Goal: Task Accomplishment & Management: Use online tool/utility

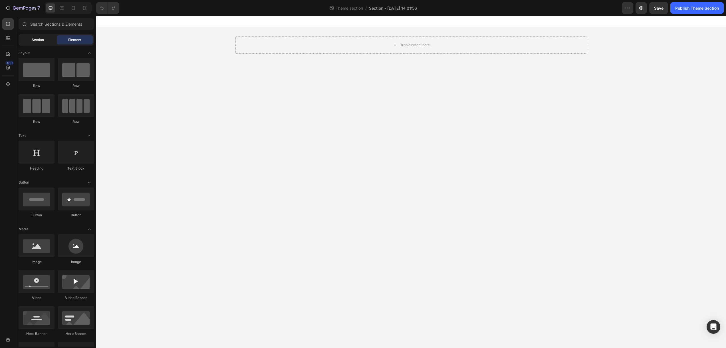
click at [44, 43] on div "Section" at bounding box center [38, 39] width 36 height 9
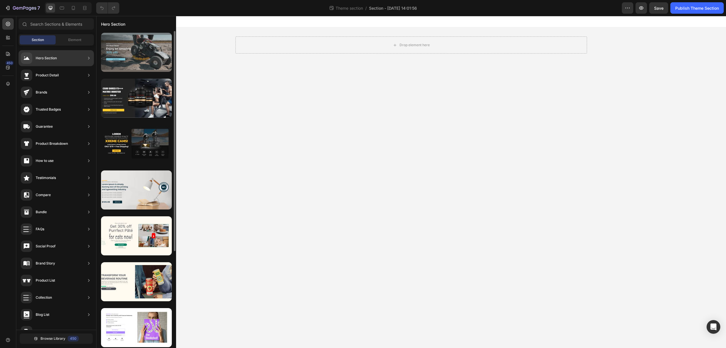
click at [142, 58] on div at bounding box center [136, 52] width 71 height 39
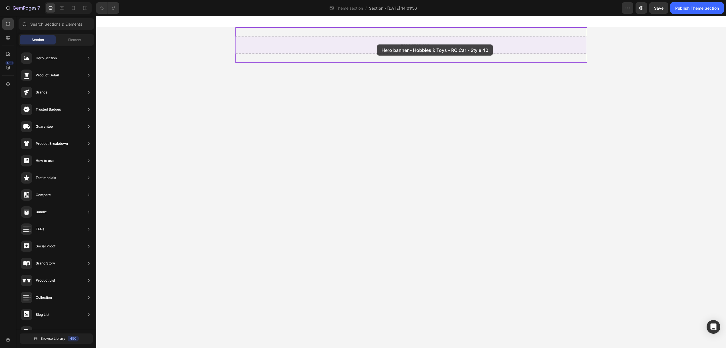
drag, startPoint x: 236, startPoint y: 72, endPoint x: 374, endPoint y: 45, distance: 140.9
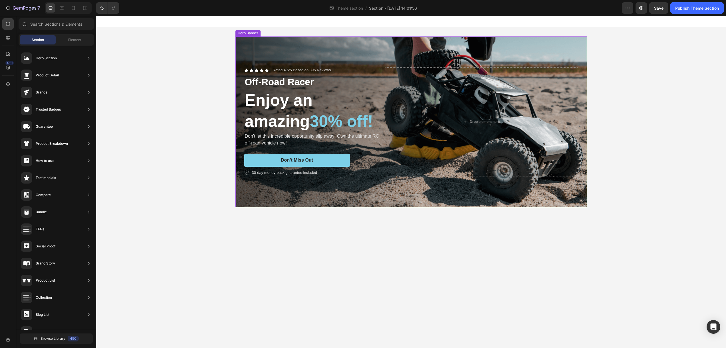
click at [312, 41] on div "Background Image" at bounding box center [411, 122] width 352 height 171
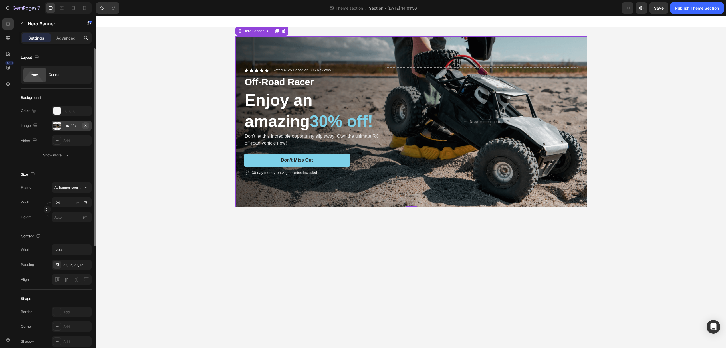
click at [86, 126] on icon "button" at bounding box center [85, 125] width 2 height 2
type input "Auto"
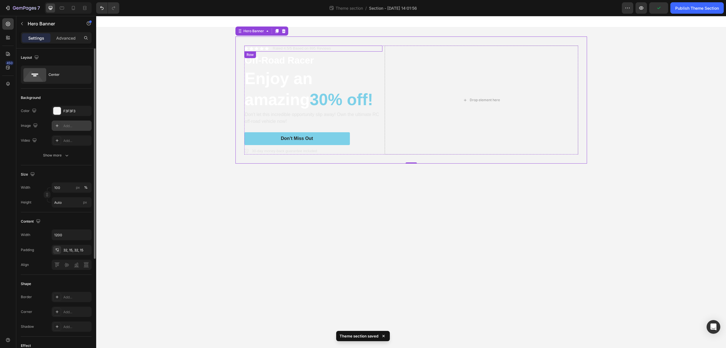
click at [355, 47] on div "Icon Icon Icon Icon Icon Icon List Rated 4.5/5 Based on 895 Reviews Text Block …" at bounding box center [313, 49] width 138 height 6
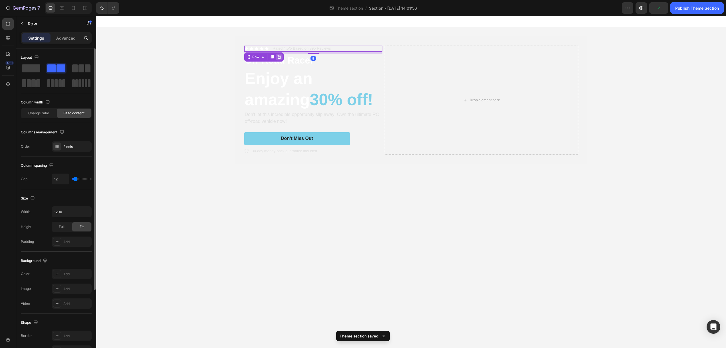
click at [281, 57] on icon at bounding box center [279, 57] width 5 height 5
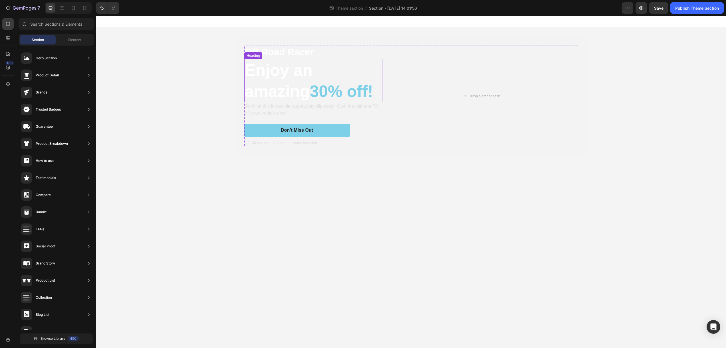
click at [330, 89] on span "30% off!" at bounding box center [341, 91] width 63 height 18
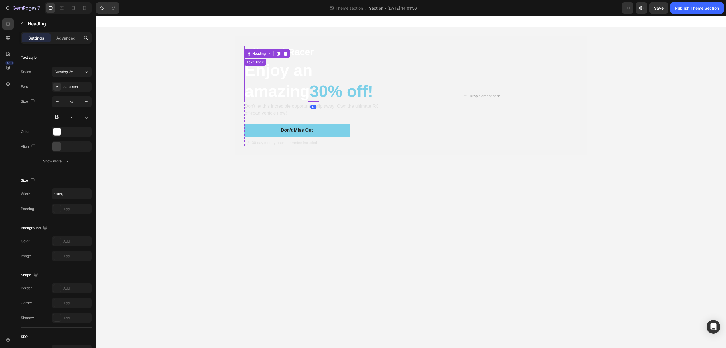
click at [316, 55] on p "Off-Road Racer" at bounding box center [313, 52] width 137 height 12
click at [279, 51] on p "Off-Road Racer" at bounding box center [313, 52] width 137 height 12
click at [279, 77] on h2 "Enjoy an amazing 30% off!" at bounding box center [313, 80] width 138 height 43
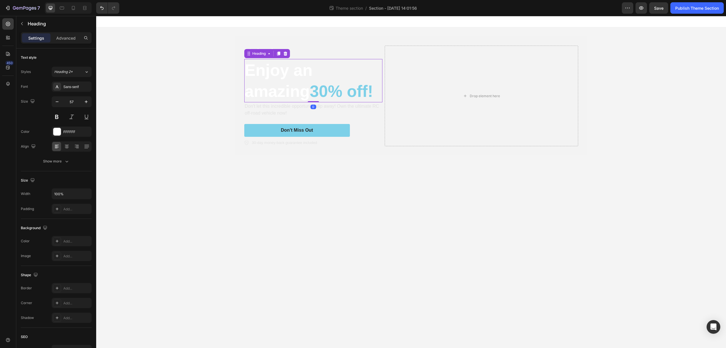
click at [279, 77] on h2 "Enjoy an amazing 30% off!" at bounding box center [313, 80] width 138 height 43
click at [279, 77] on p "Enjoy an amazing 30% off!" at bounding box center [313, 81] width 137 height 42
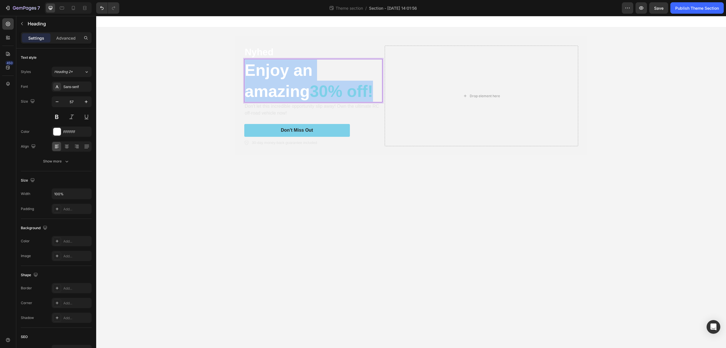
click at [279, 77] on p "Enjoy an amazing 30% off!" at bounding box center [313, 81] width 137 height 42
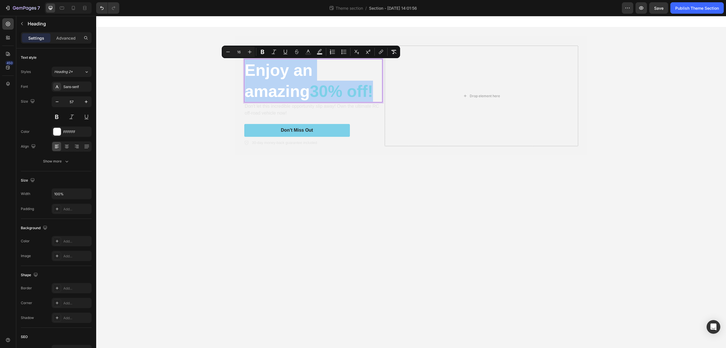
click at [209, 123] on div "Nyhed Text Block Enjoy an amazing 30% off! Heading 0 Don't let this incredible …" at bounding box center [411, 95] width 630 height 137
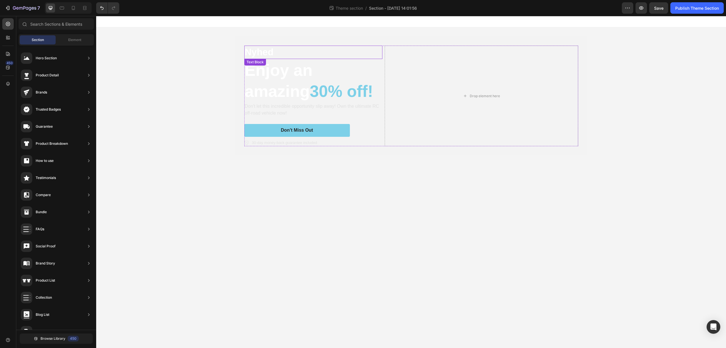
click at [270, 53] on p "Nyhed" at bounding box center [313, 52] width 137 height 12
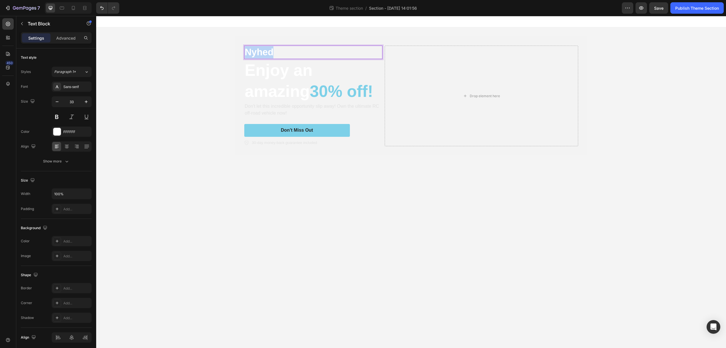
click at [247, 53] on p "Nyhed" at bounding box center [313, 52] width 137 height 12
click at [248, 54] on p "Nyhed" at bounding box center [313, 52] width 137 height 12
click at [247, 53] on p "Nyhed" at bounding box center [313, 52] width 137 height 12
click at [252, 65] on p "Enjoy an amazing 30% off!" at bounding box center [313, 81] width 137 height 42
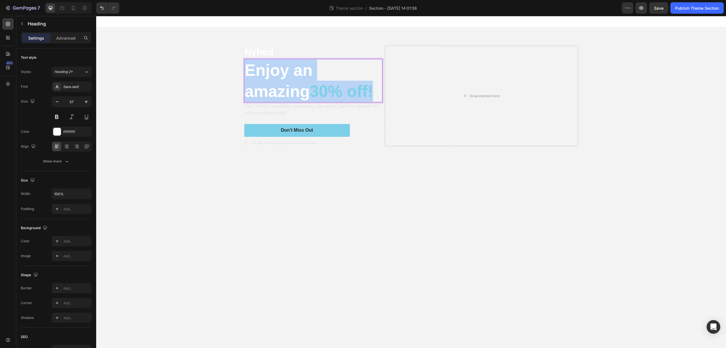
click at [254, 68] on p "Enjoy an amazing 30% off!" at bounding box center [313, 81] width 137 height 42
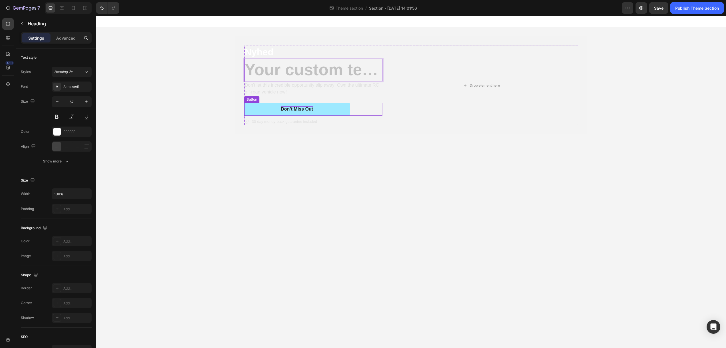
click at [311, 107] on div "Don’t Miss Out" at bounding box center [297, 109] width 32 height 6
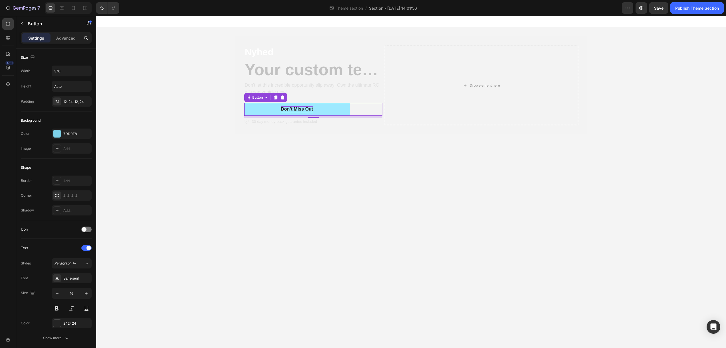
click at [307, 108] on div "Don’t Miss Out" at bounding box center [297, 109] width 32 height 6
click at [307, 108] on p "Don’t Miss Out" at bounding box center [297, 109] width 32 height 6
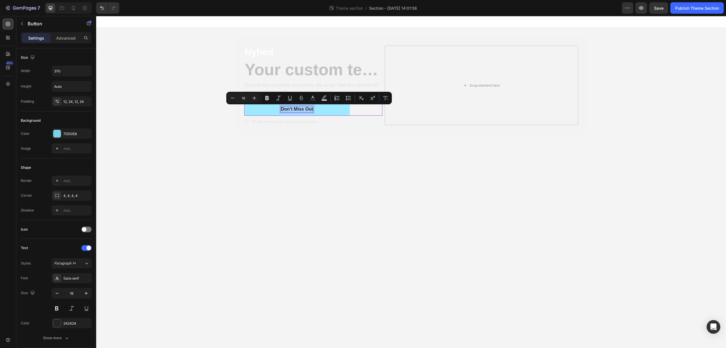
click at [307, 108] on p "Don’t Miss Out" at bounding box center [297, 109] width 32 height 6
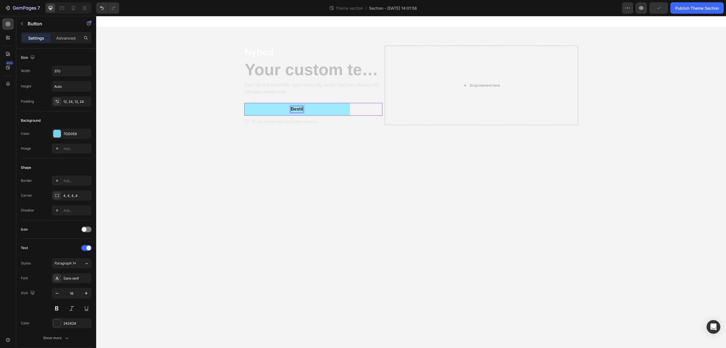
click at [244, 103] on button "Bestil" at bounding box center [297, 109] width 106 height 13
click at [353, 159] on body "Nyhed Text Block Heading Don't let this incredible opportunity slip away! Own t…" at bounding box center [411, 182] width 630 height 332
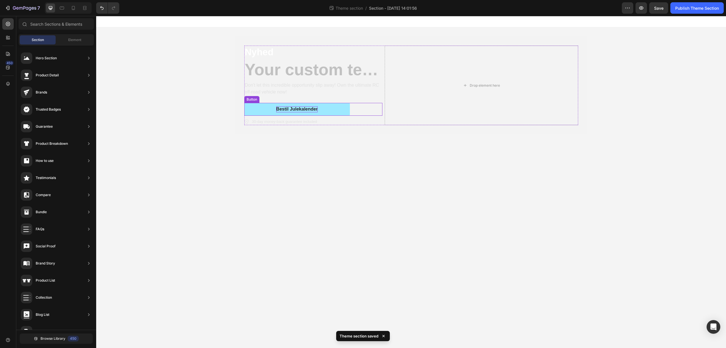
click at [307, 109] on p "Bestil Julekalender" at bounding box center [297, 109] width 42 height 6
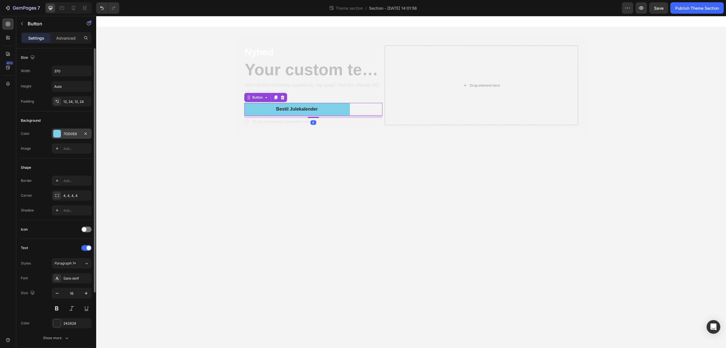
click at [54, 133] on div at bounding box center [56, 133] width 7 height 7
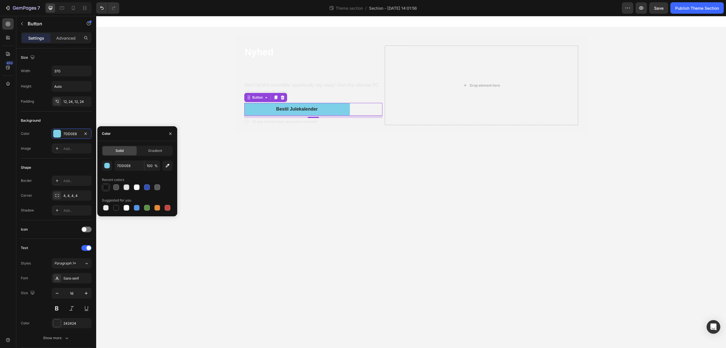
click at [105, 188] on div at bounding box center [106, 188] width 6 height 6
click at [342, 107] on button "Bestil Julekalender" at bounding box center [297, 109] width 106 height 13
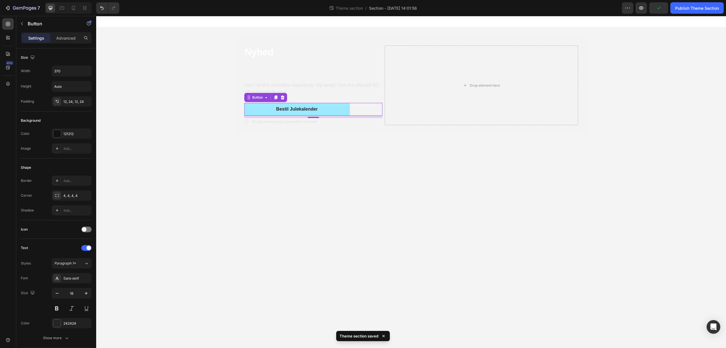
click at [341, 113] on button "Bestil Julekalender" at bounding box center [297, 109] width 106 height 13
click at [264, 111] on button "Bestil Julekalender" at bounding box center [297, 109] width 106 height 13
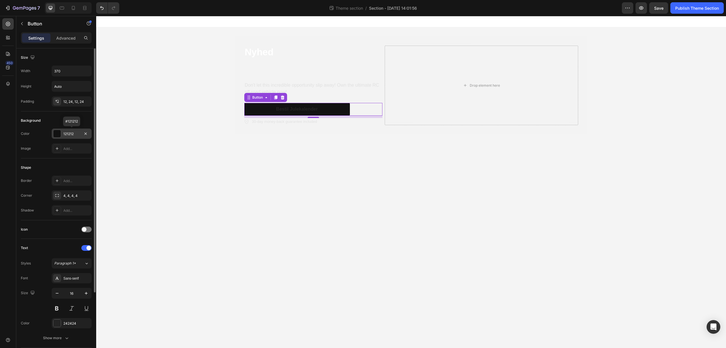
click at [68, 134] on div "121212" at bounding box center [71, 134] width 17 height 5
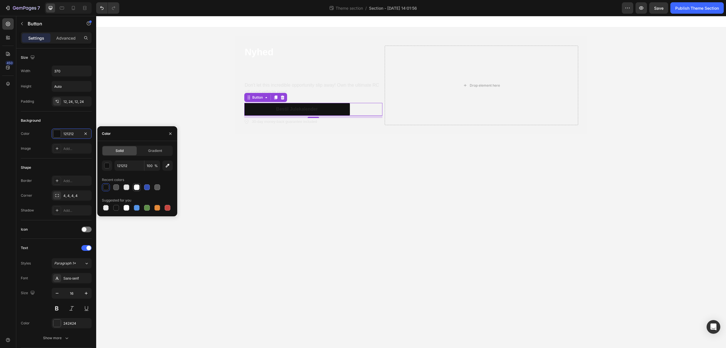
click at [137, 189] on div at bounding box center [137, 188] width 6 height 6
type input "FFFFFF"
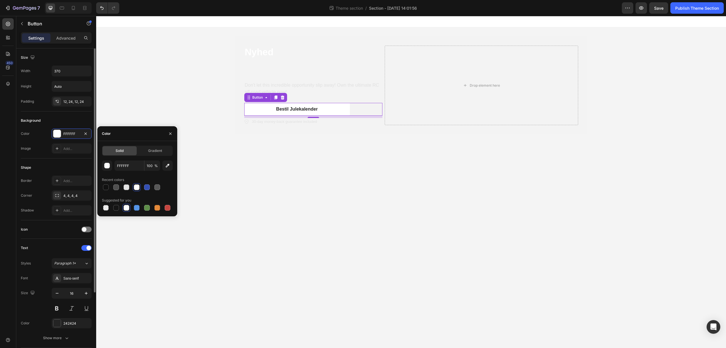
click at [80, 120] on div "Background" at bounding box center [56, 120] width 71 height 9
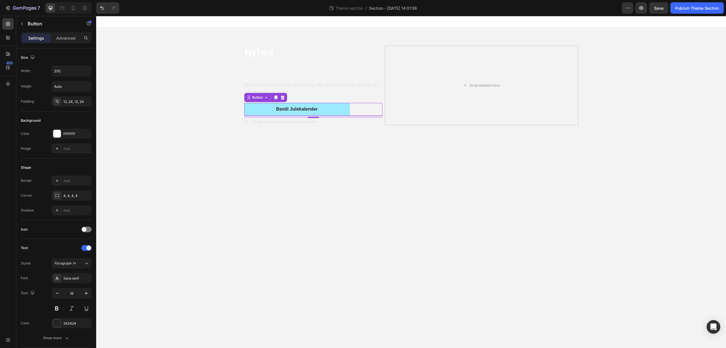
click at [331, 111] on button "Bestil Julekalender" at bounding box center [297, 109] width 106 height 13
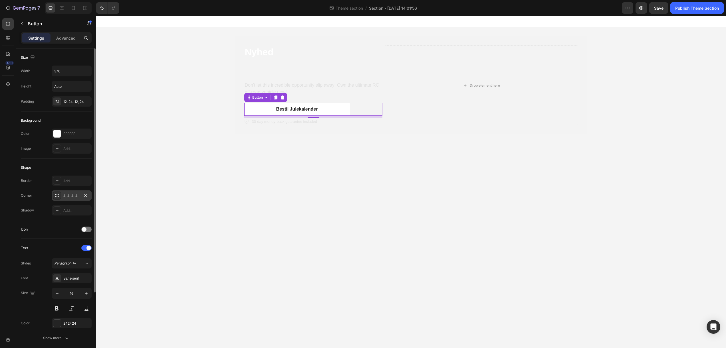
click at [57, 197] on icon at bounding box center [57, 195] width 5 height 5
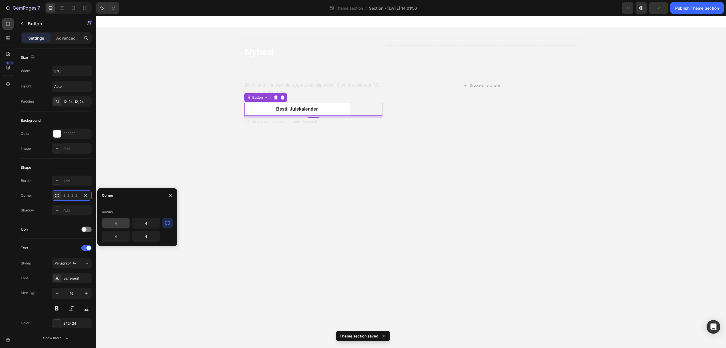
click at [122, 224] on input "4" at bounding box center [115, 223] width 27 height 10
type input "8"
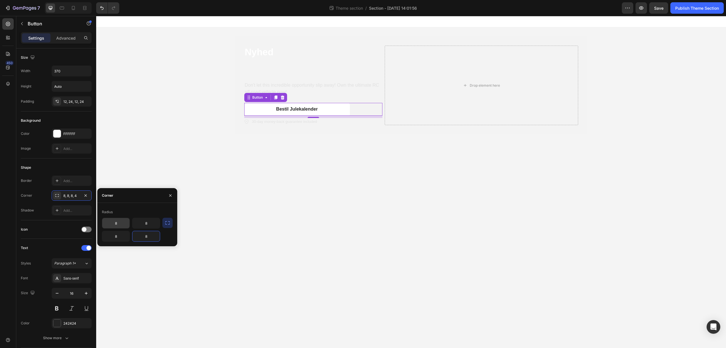
type input "8"
click at [375, 176] on body "Nyhed Text Block Heading Don't let this incredible opportunity slip away! Own t…" at bounding box center [411, 182] width 630 height 332
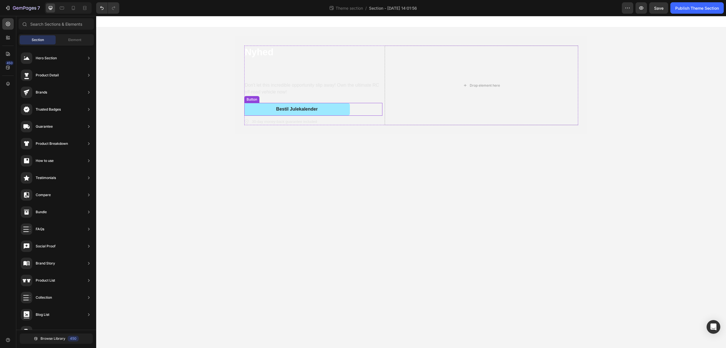
click at [342, 109] on button "Bestil Julekalender" at bounding box center [297, 109] width 106 height 13
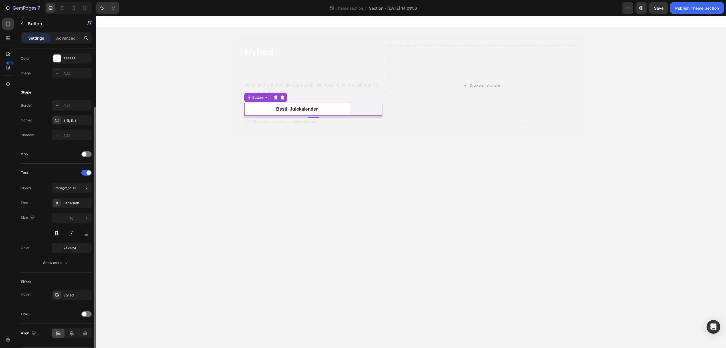
scroll to position [76, 0]
click at [75, 203] on div "Sans-serif" at bounding box center [76, 202] width 27 height 5
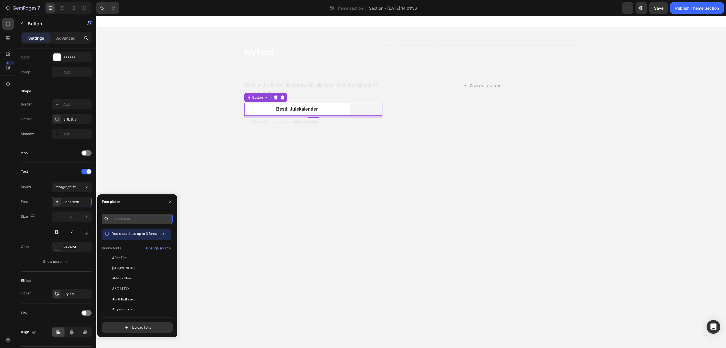
click at [146, 219] on input "text" at bounding box center [137, 219] width 71 height 10
type input "s"
click at [308, 284] on body "Nyhed Text Block Heading Don't let this incredible opportunity slip away! Own t…" at bounding box center [411, 182] width 630 height 332
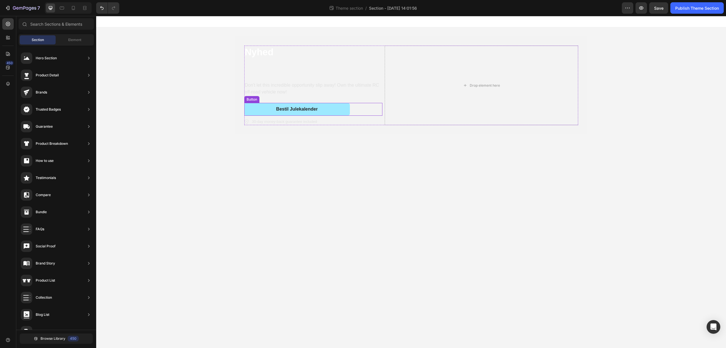
click at [331, 110] on button "Bestil Julekalender" at bounding box center [297, 109] width 106 height 13
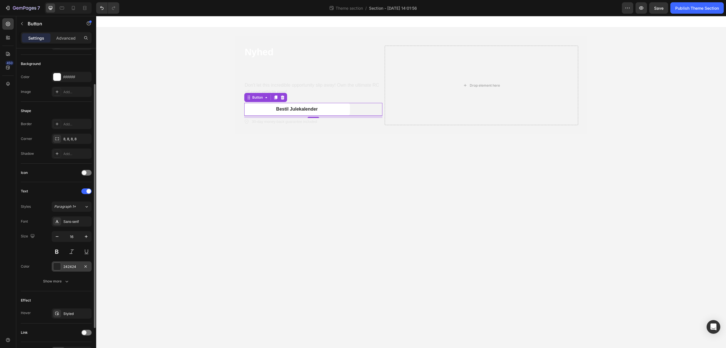
scroll to position [69, 0]
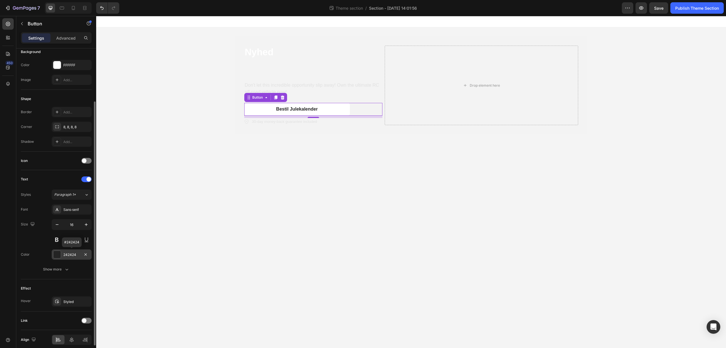
click at [75, 257] on div "242424" at bounding box center [71, 255] width 17 height 5
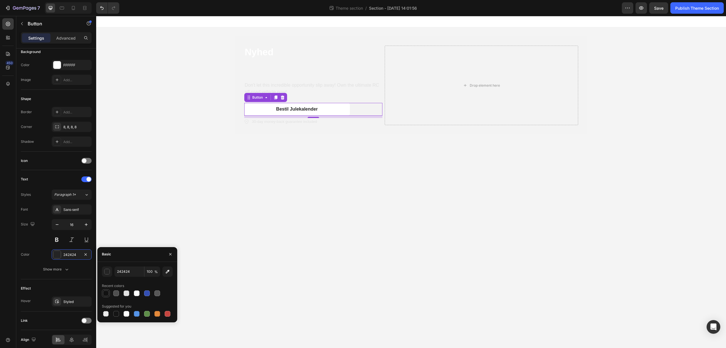
click at [106, 293] on div at bounding box center [106, 294] width 6 height 6
click at [117, 316] on div at bounding box center [116, 314] width 6 height 6
click at [74, 254] on div "151515" at bounding box center [71, 255] width 17 height 5
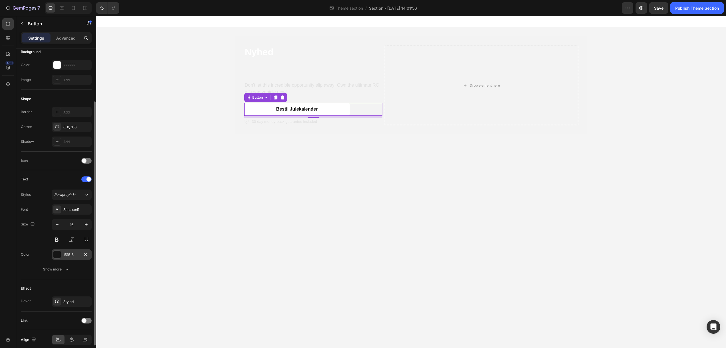
click at [74, 254] on div "151515" at bounding box center [71, 255] width 17 height 5
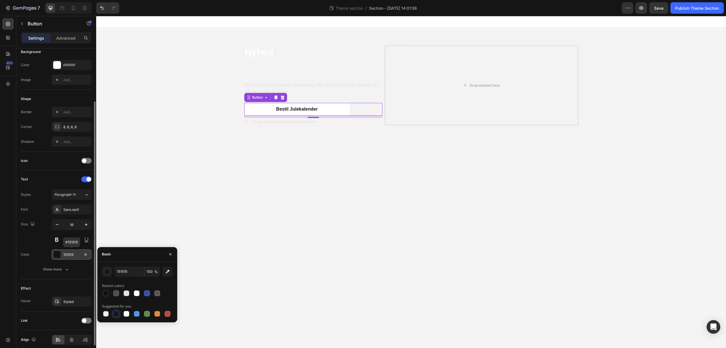
click at [74, 254] on div "151515" at bounding box center [71, 255] width 17 height 5
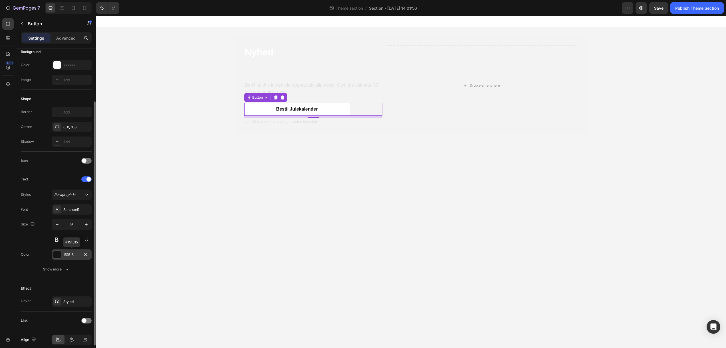
click at [74, 254] on div "151515" at bounding box center [71, 255] width 17 height 5
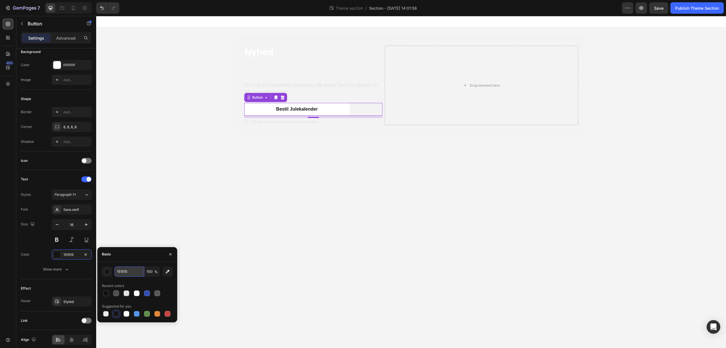
click at [130, 273] on input "151515" at bounding box center [129, 272] width 30 height 10
type input "000000"
click at [223, 268] on body "Nyhed Text Block Heading Don't let this incredible opportunity slip away! Own t…" at bounding box center [411, 182] width 630 height 332
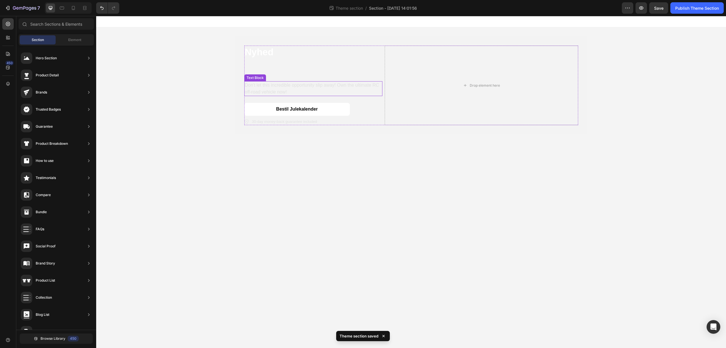
click at [294, 91] on p "Don't let this incredible opportunity slip away! Own the ultimate RC off-road v…" at bounding box center [313, 89] width 137 height 14
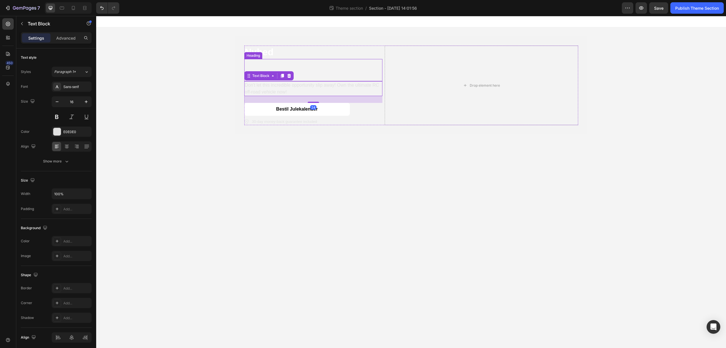
click at [323, 65] on p "Rich Text Editor. Editing area: main" at bounding box center [313, 70] width 137 height 21
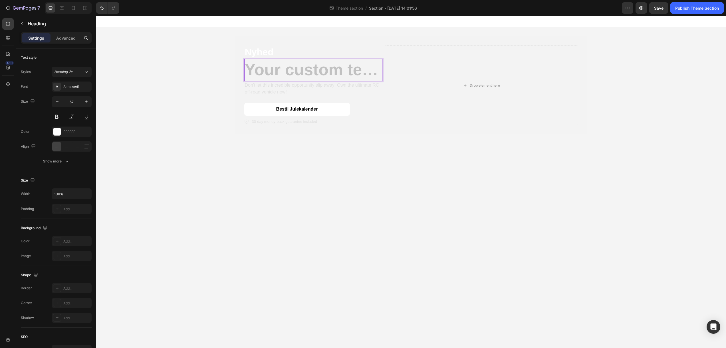
click at [273, 69] on h2 "Rich Text Editor. Editing area: main" at bounding box center [313, 70] width 138 height 22
click at [258, 70] on h2 "Rich Text Editor. Editing area: main" at bounding box center [313, 70] width 138 height 22
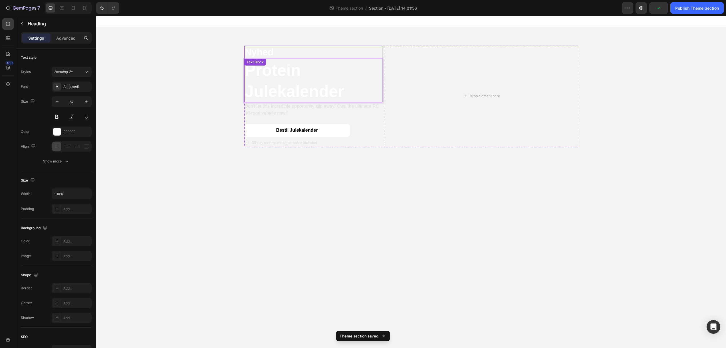
click at [252, 53] on p "Nyhed" at bounding box center [313, 52] width 137 height 12
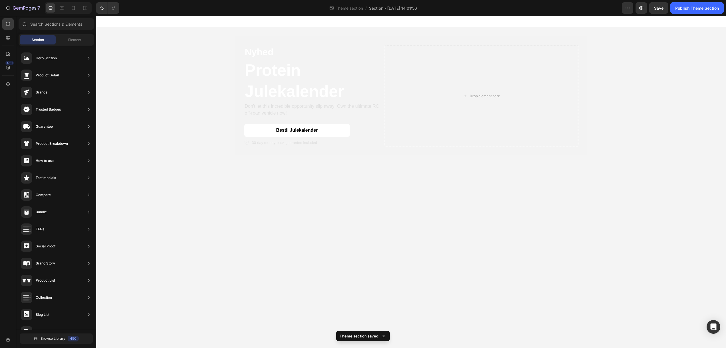
click at [207, 64] on div "Nyhed Text Block Protein Julekalender Heading Don't let this incredible opportu…" at bounding box center [411, 95] width 630 height 137
click at [277, 106] on p "Don't let this incredible opportunity slip away! Own the ultimate RC off-road v…" at bounding box center [313, 110] width 137 height 14
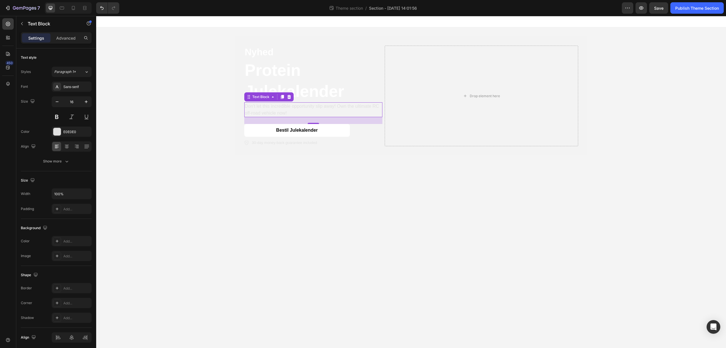
click at [269, 109] on p "Don't let this incredible opportunity slip away! Own the ultimate RC off-road v…" at bounding box center [313, 110] width 137 height 14
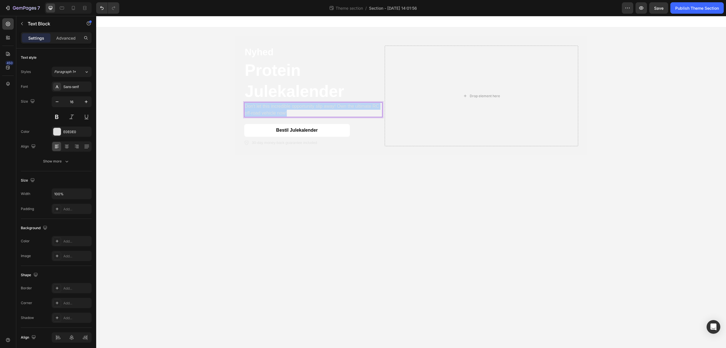
click at [269, 109] on p "Don't let this incredible opportunity slip away! Own the ultimate RC off-road v…" at bounding box center [313, 110] width 137 height 14
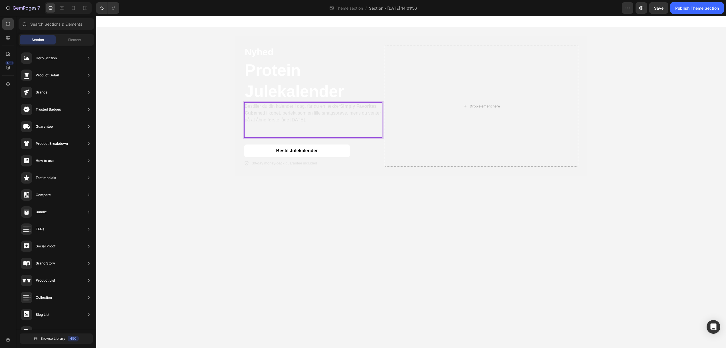
click at [368, 208] on body "Nyhed Text Block Protein Julekalender Heading Bestiller du din kalender i dag, …" at bounding box center [411, 182] width 630 height 332
click at [204, 120] on div "Nyhed Text Block Protein Julekalender Heading Bestiller du din kalender i dag, …" at bounding box center [411, 106] width 630 height 158
click at [277, 137] on p "Rich Text Editor. Editing area: main" at bounding box center [313, 131] width 137 height 14
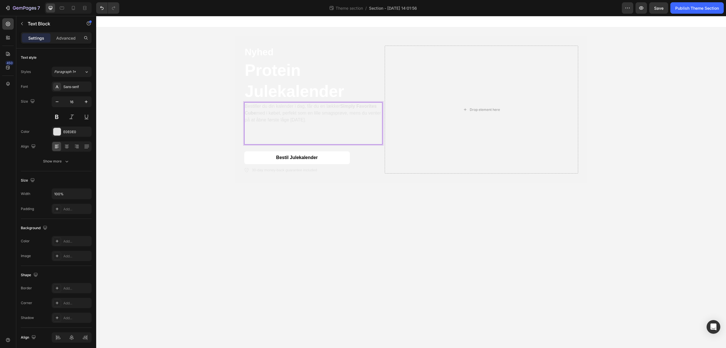
click at [342, 123] on p "Bestiller du din kalender i dag, får du en lækker Simply Favorites Cube med i k…" at bounding box center [313, 113] width 137 height 21
click at [295, 244] on body "Nyhed Text Block Protein Julekalender Heading Bestiller du din kalender i dag, …" at bounding box center [411, 182] width 630 height 332
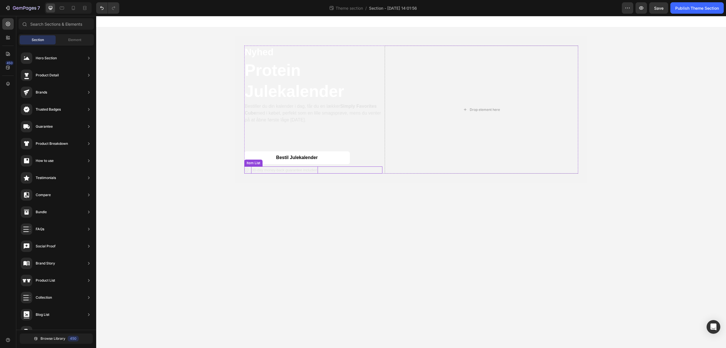
click at [280, 170] on p "30-day money-back guarantee included" at bounding box center [284, 171] width 65 height 6
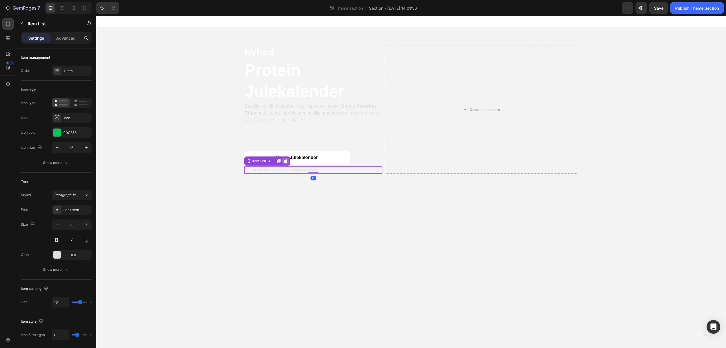
click at [284, 160] on icon at bounding box center [285, 161] width 5 height 5
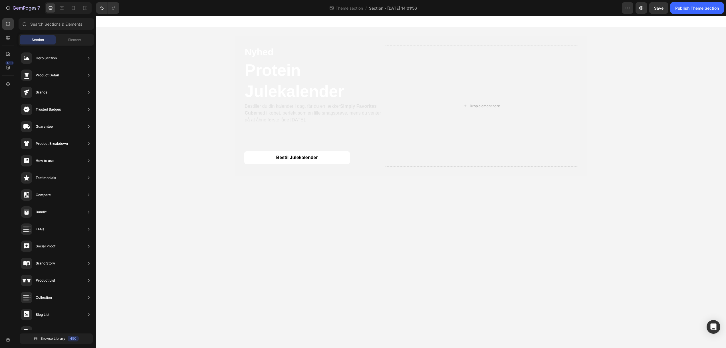
click at [357, 226] on body "Nyhed Text Block Protein Julekalender Heading Bestiller du din kalender i dag, …" at bounding box center [411, 182] width 630 height 332
click at [292, 116] on p "Bestiller du din kalender i dag, får du en lækker Simply Favorites Cube med i k…" at bounding box center [313, 113] width 137 height 21
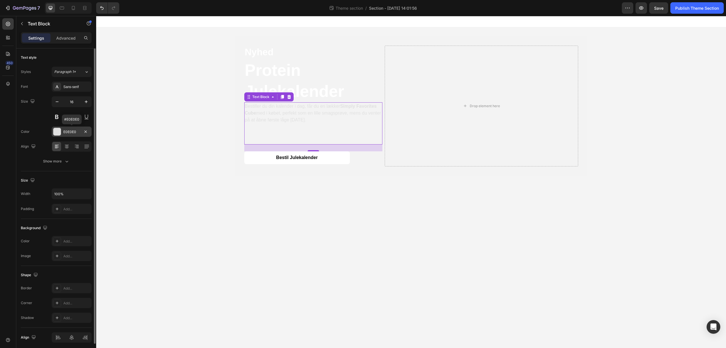
click at [76, 133] on div "E0E0E0" at bounding box center [71, 132] width 17 height 5
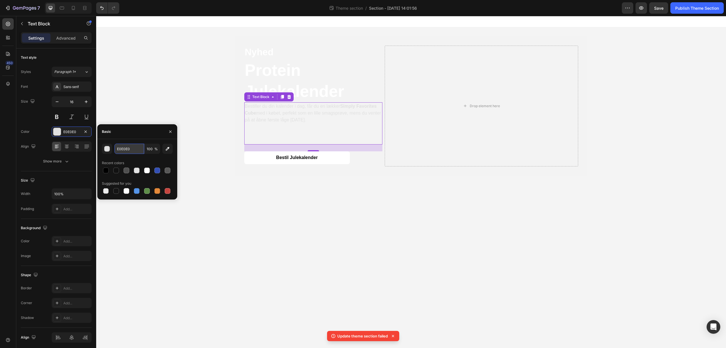
click at [121, 150] on input "E0E0E0" at bounding box center [129, 149] width 30 height 10
type input "ffffff"
click at [259, 241] on body "Nyhed Text Block Protein Julekalender Heading Bestiller du din kalender i dag, …" at bounding box center [411, 182] width 630 height 332
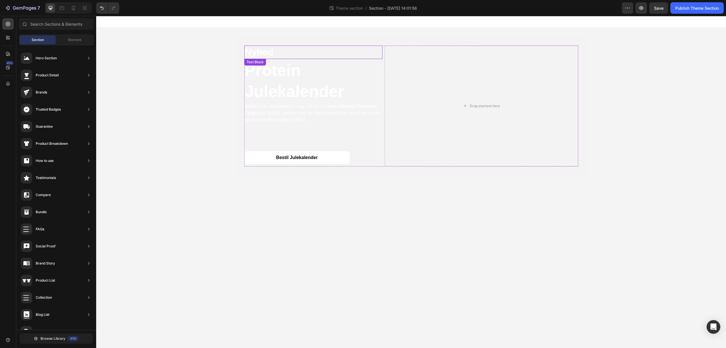
click at [359, 56] on p "Nyhed" at bounding box center [313, 52] width 137 height 12
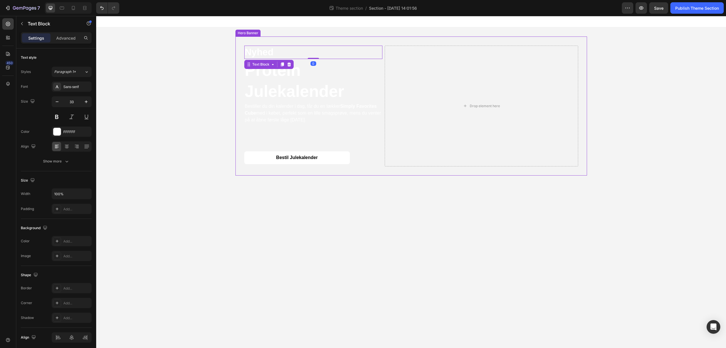
click at [377, 174] on div "Nyhed Text Block 0 Protein Julekalender Heading Bestiller du din kalender i dag…" at bounding box center [411, 106] width 342 height 139
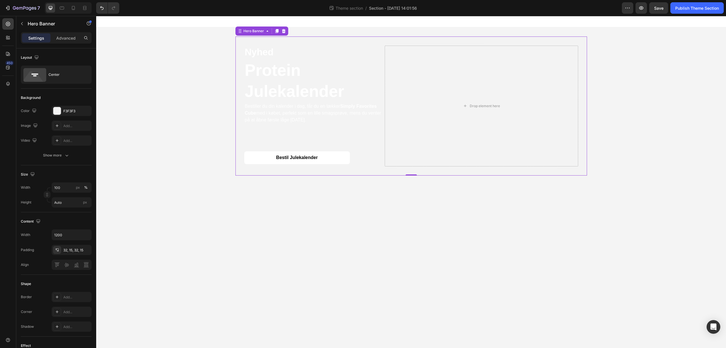
click at [211, 104] on div "Nyhed Text Block Protein Julekalender Heading Bestiller du din kalender i dag, …" at bounding box center [411, 106] width 630 height 158
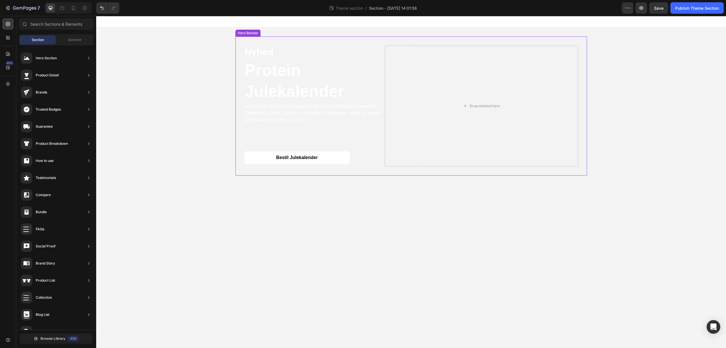
click at [443, 42] on div "Nyhed Text Block Protein Julekalender Heading Bestiller du din kalender i dag, …" at bounding box center [411, 106] width 342 height 139
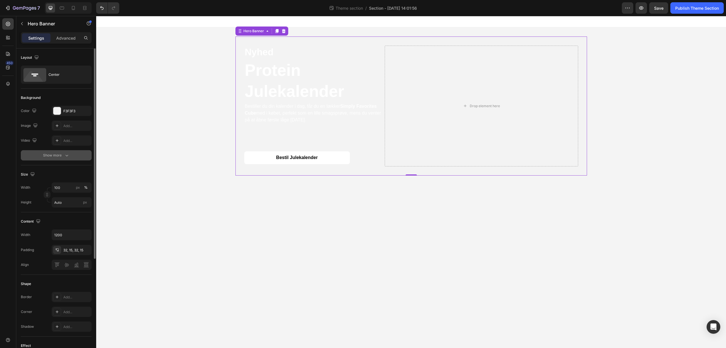
click at [46, 155] on div "Show more" at bounding box center [56, 156] width 27 height 6
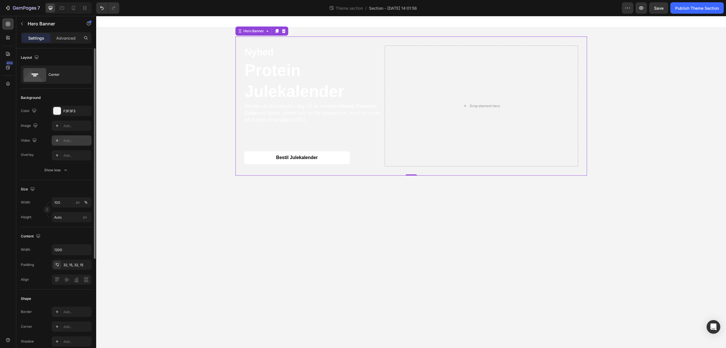
click at [58, 141] on icon at bounding box center [57, 140] width 3 height 3
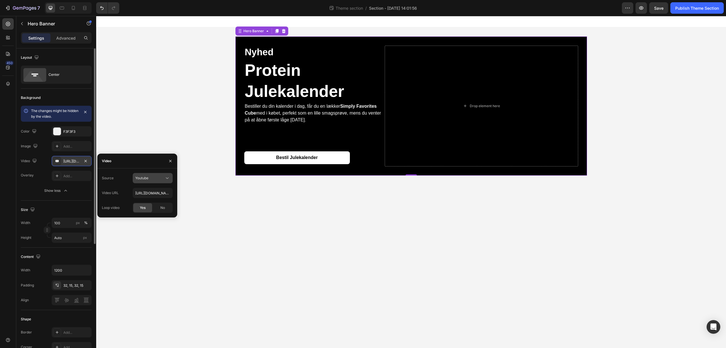
click at [165, 180] on icon at bounding box center [167, 179] width 6 height 6
click at [168, 97] on div "Nyhed Text Block Protein Julekalender Heading Bestiller du din kalender i dag, …" at bounding box center [411, 106] width 630 height 158
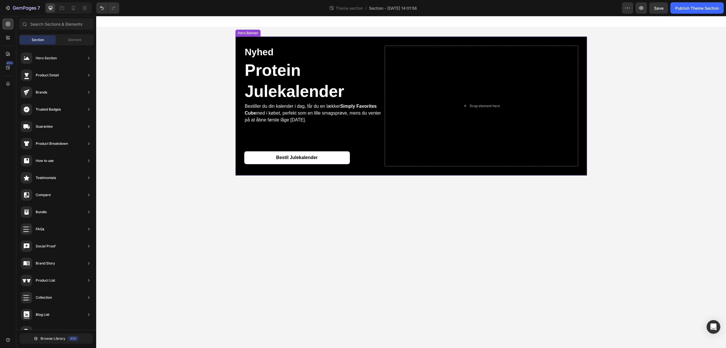
click at [303, 41] on div "Nyhed Text Block Protein Julekalender Heading Bestiller du din kalender i dag, …" at bounding box center [411, 106] width 342 height 139
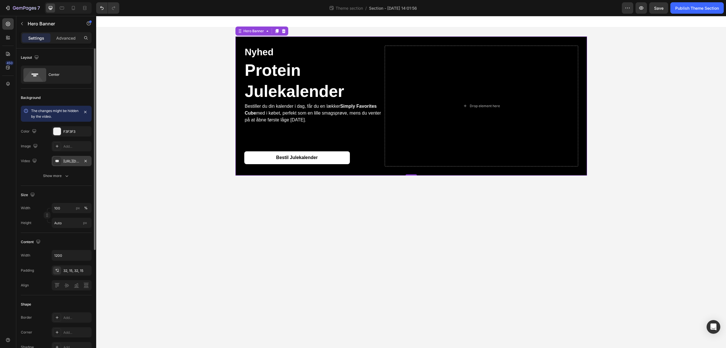
click at [73, 163] on div "[URL][DOMAIN_NAME]" at bounding box center [71, 161] width 17 height 5
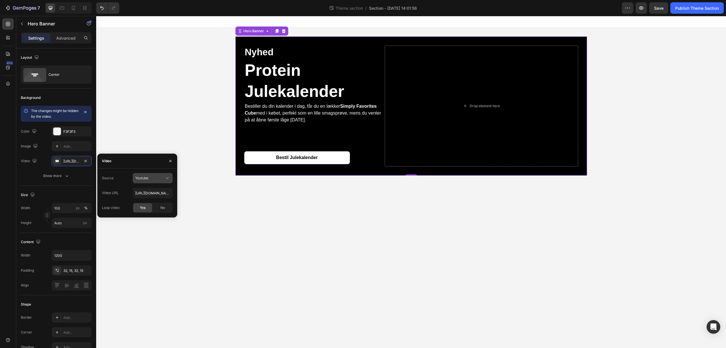
click at [150, 179] on div "Youtube" at bounding box center [149, 178] width 29 height 5
click at [147, 191] on span "Video hosting" at bounding box center [146, 192] width 22 height 5
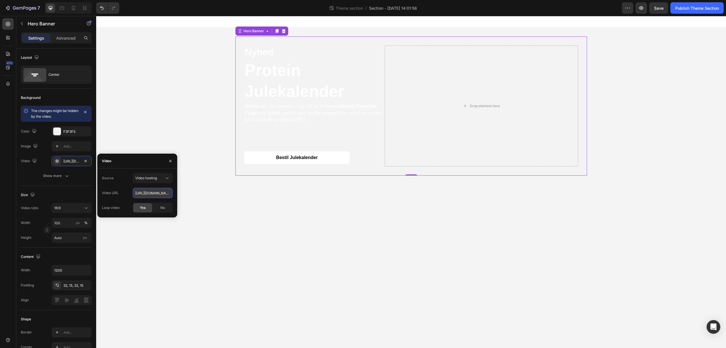
click at [147, 194] on input "[URL][DOMAIN_NAME]" at bounding box center [153, 193] width 40 height 10
paste input "[DOMAIN_NAME][URL]"
type input "[URL][DOMAIN_NAME]"
click at [397, 221] on body "Nyhed Text Block Protein Julekalender Heading Bestiller du din kalender i dag, …" at bounding box center [411, 182] width 630 height 332
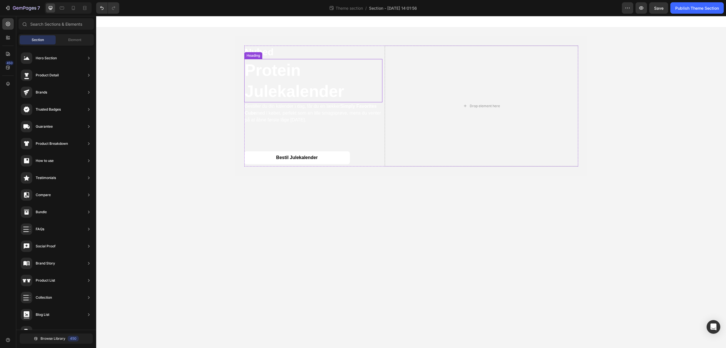
click at [287, 84] on p "Protein Julekalender" at bounding box center [313, 81] width 137 height 42
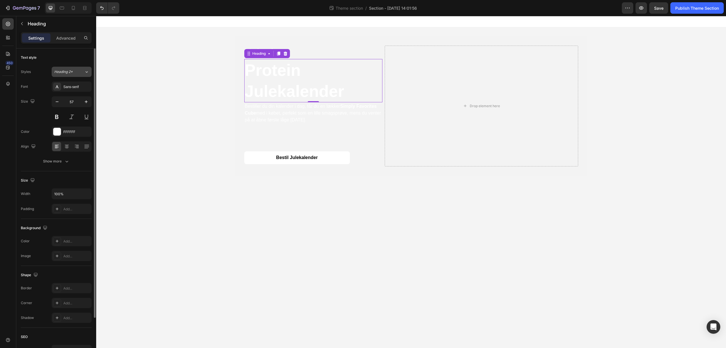
click at [68, 72] on span "Heading 2*" at bounding box center [63, 71] width 19 height 5
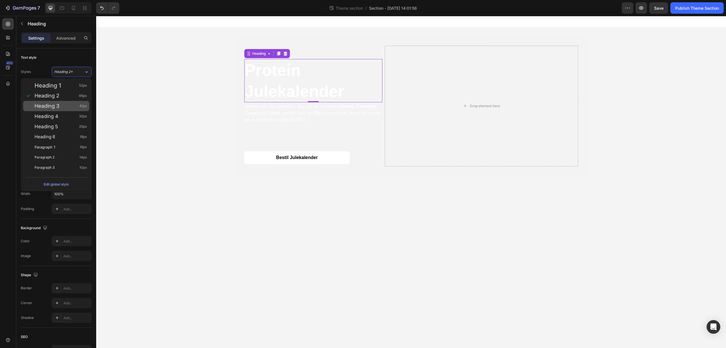
click at [56, 103] on span "Heading 3" at bounding box center [47, 106] width 25 height 6
type input "41"
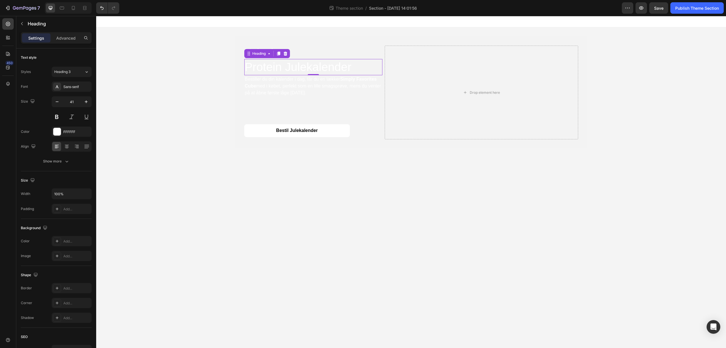
click at [391, 203] on body "Nyhed Text Block Protein Julekalender Heading 0 Bestiller du din kalender i dag…" at bounding box center [411, 182] width 630 height 332
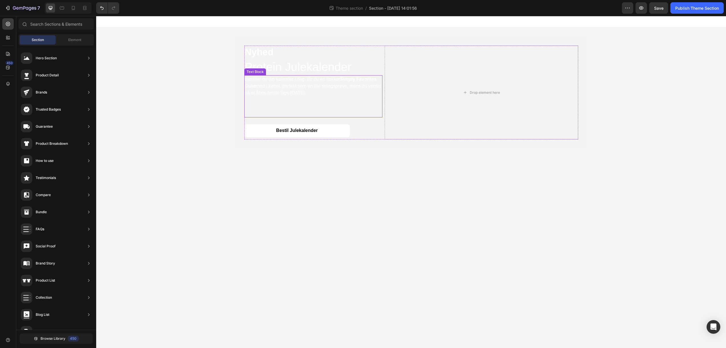
click at [284, 84] on p "Bestiller du din kalender i dag, får du en lækker Simply Favorites Cube med i k…" at bounding box center [313, 86] width 137 height 21
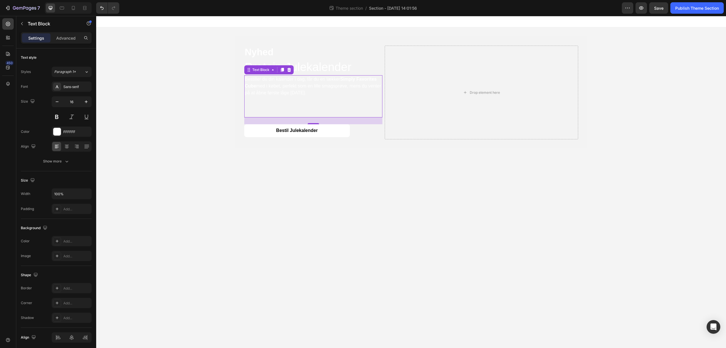
click at [455, 215] on body "Nyhed Text Block Protein Julekalender Heading Bestiller du din kalender i dag, …" at bounding box center [411, 182] width 630 height 332
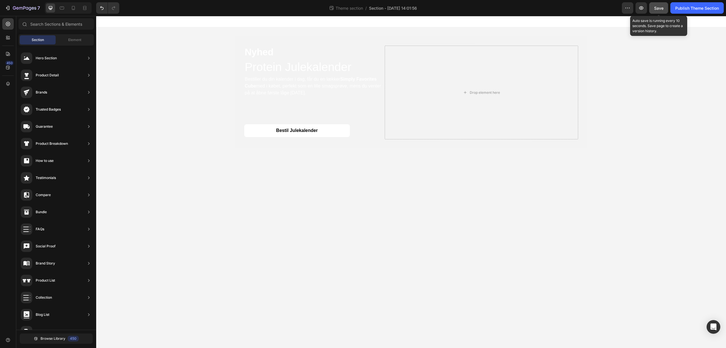
click at [656, 10] on div "Save" at bounding box center [658, 8] width 9 height 6
click at [387, 9] on span "Section - [DATE] 14:01:56" at bounding box center [393, 8] width 48 height 6
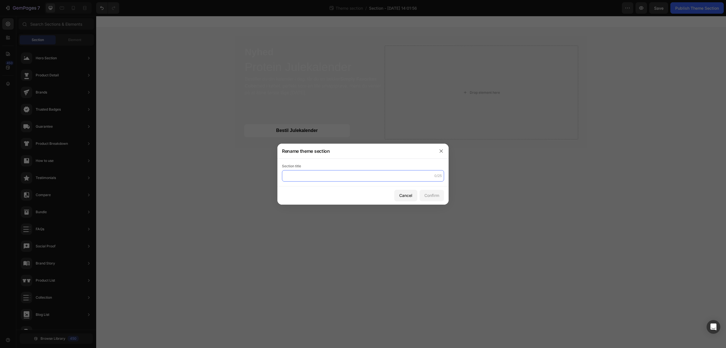
click at [333, 174] on input "text" at bounding box center [363, 175] width 162 height 11
type input "video_header_shop"
click at [430, 198] on div "Confirm" at bounding box center [431, 196] width 15 height 6
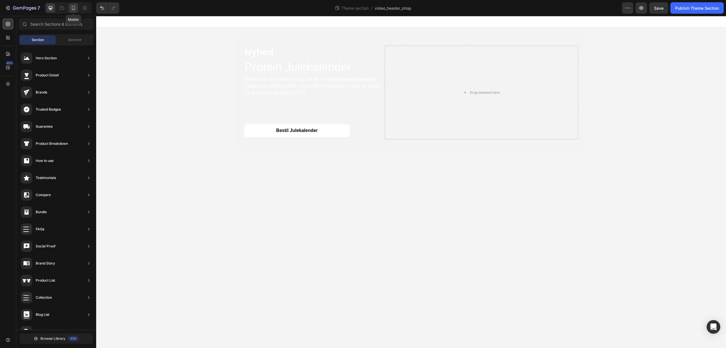
click at [74, 11] on div at bounding box center [73, 7] width 9 height 9
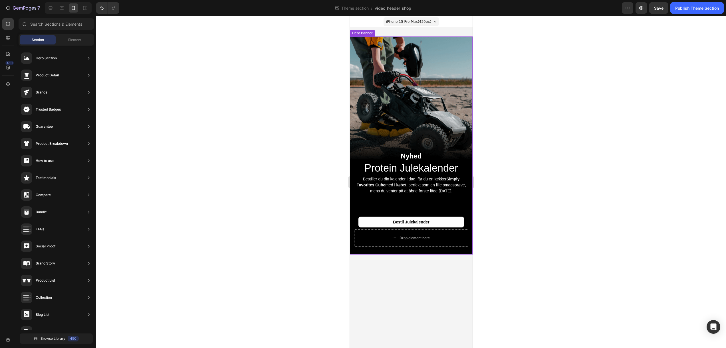
click at [456, 45] on div "Background Image" at bounding box center [411, 146] width 123 height 218
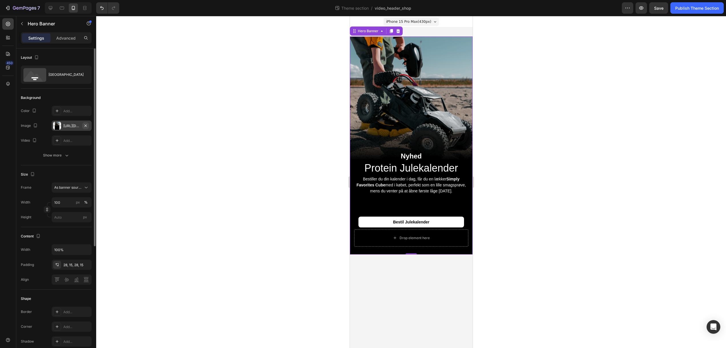
click at [85, 127] on icon "button" at bounding box center [85, 125] width 2 height 2
type input "Auto"
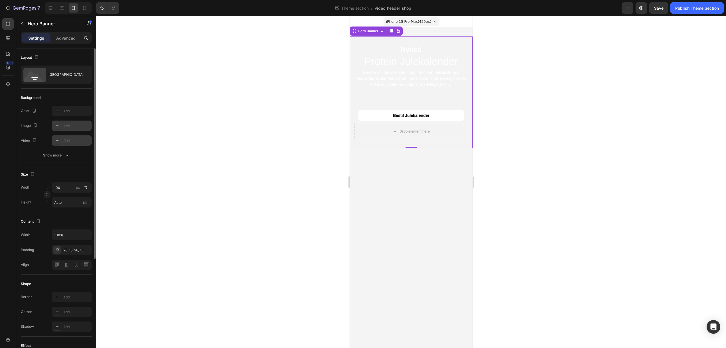
click at [75, 141] on div "Add..." at bounding box center [76, 140] width 27 height 5
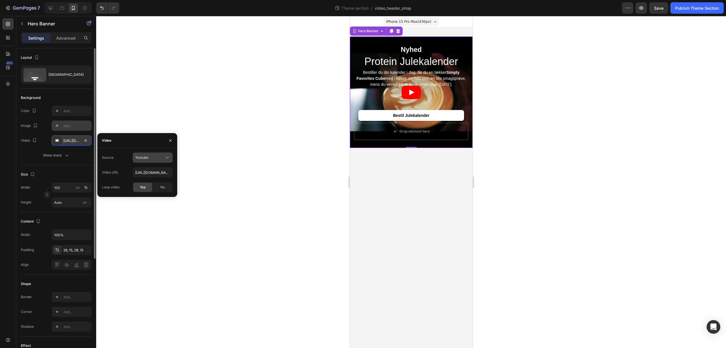
click at [145, 157] on span "Youtube" at bounding box center [141, 158] width 13 height 4
click at [146, 172] on span "Video hosting" at bounding box center [146, 171] width 22 height 5
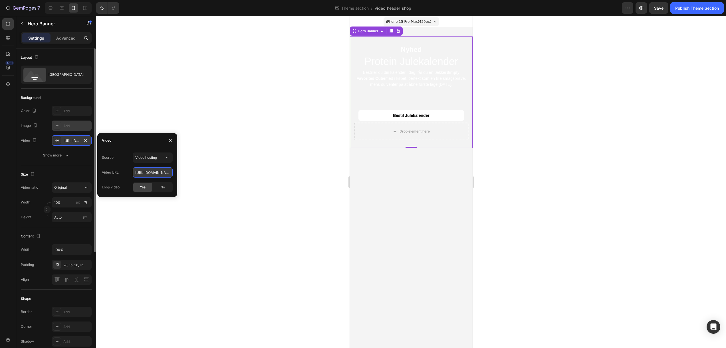
click at [151, 172] on input "[URL][DOMAIN_NAME]" at bounding box center [153, 173] width 40 height 10
paste input "dd59f3d099ee4a0b816096bfc81c9129"
type input "[URL][DOMAIN_NAME]"
click at [232, 168] on div at bounding box center [411, 182] width 630 height 332
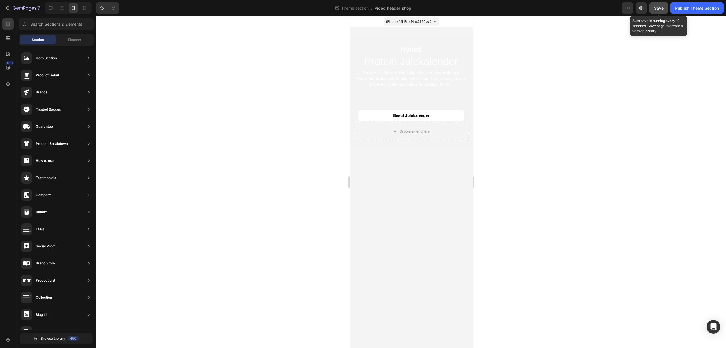
click at [661, 9] on span "Save" at bounding box center [658, 8] width 9 height 5
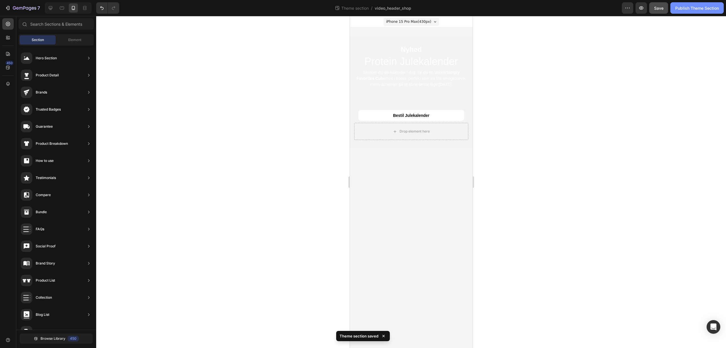
click at [683, 9] on div "Publish Theme Section" at bounding box center [697, 8] width 44 height 6
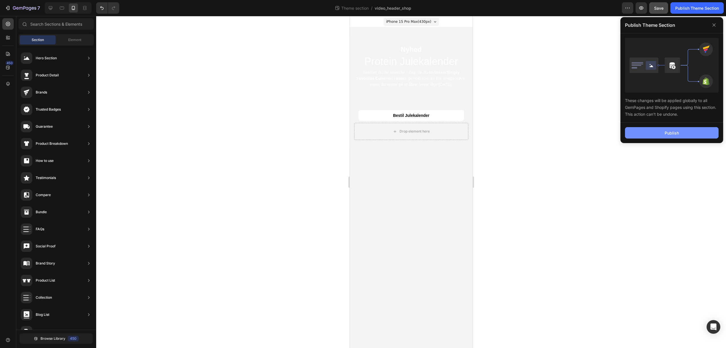
click at [670, 136] on button "Publish" at bounding box center [672, 132] width 94 height 11
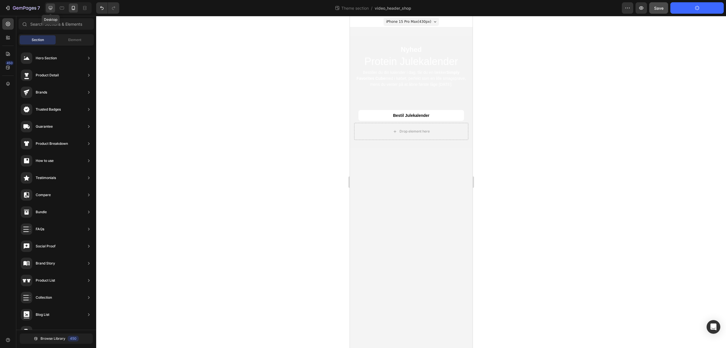
click at [53, 10] on icon at bounding box center [51, 8] width 6 height 6
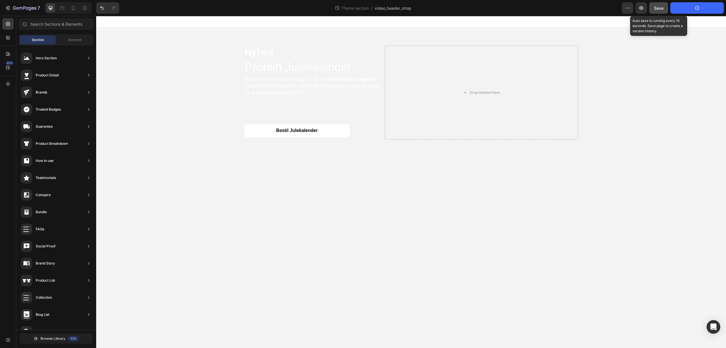
click at [662, 11] on button "Save" at bounding box center [658, 7] width 19 height 11
click at [660, 12] on button "Save" at bounding box center [658, 7] width 19 height 11
click at [20, 11] on icon "button" at bounding box center [24, 8] width 23 height 5
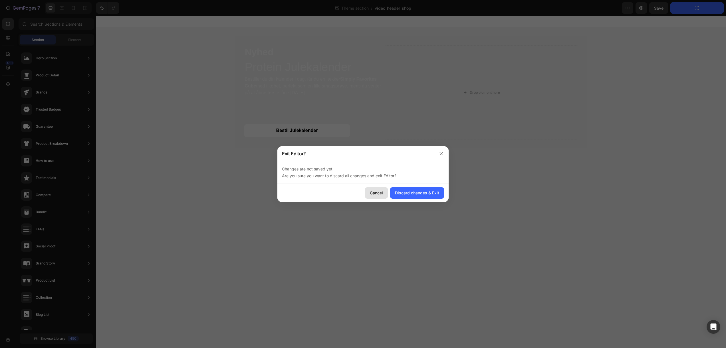
click at [376, 193] on div "Cancel" at bounding box center [376, 193] width 13 height 6
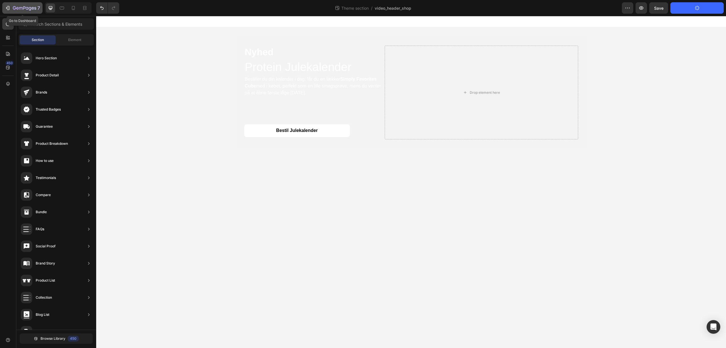
click at [12, 9] on div "7" at bounding box center [22, 8] width 35 height 7
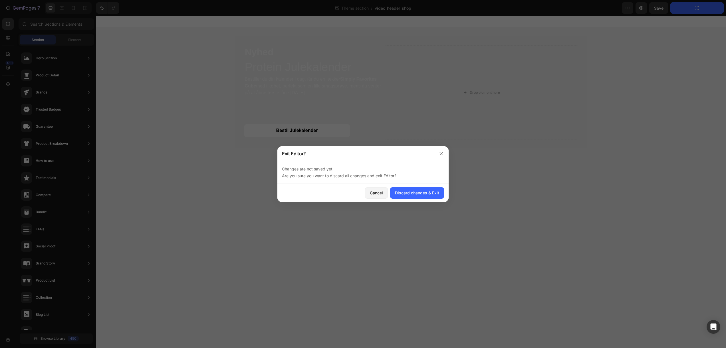
click at [418, 199] on div "Cancel Discard changes & Exit" at bounding box center [362, 193] width 171 height 18
click at [420, 196] on button "Discard changes & Exit" at bounding box center [417, 192] width 54 height 11
